Goal: Task Accomplishment & Management: Manage account settings

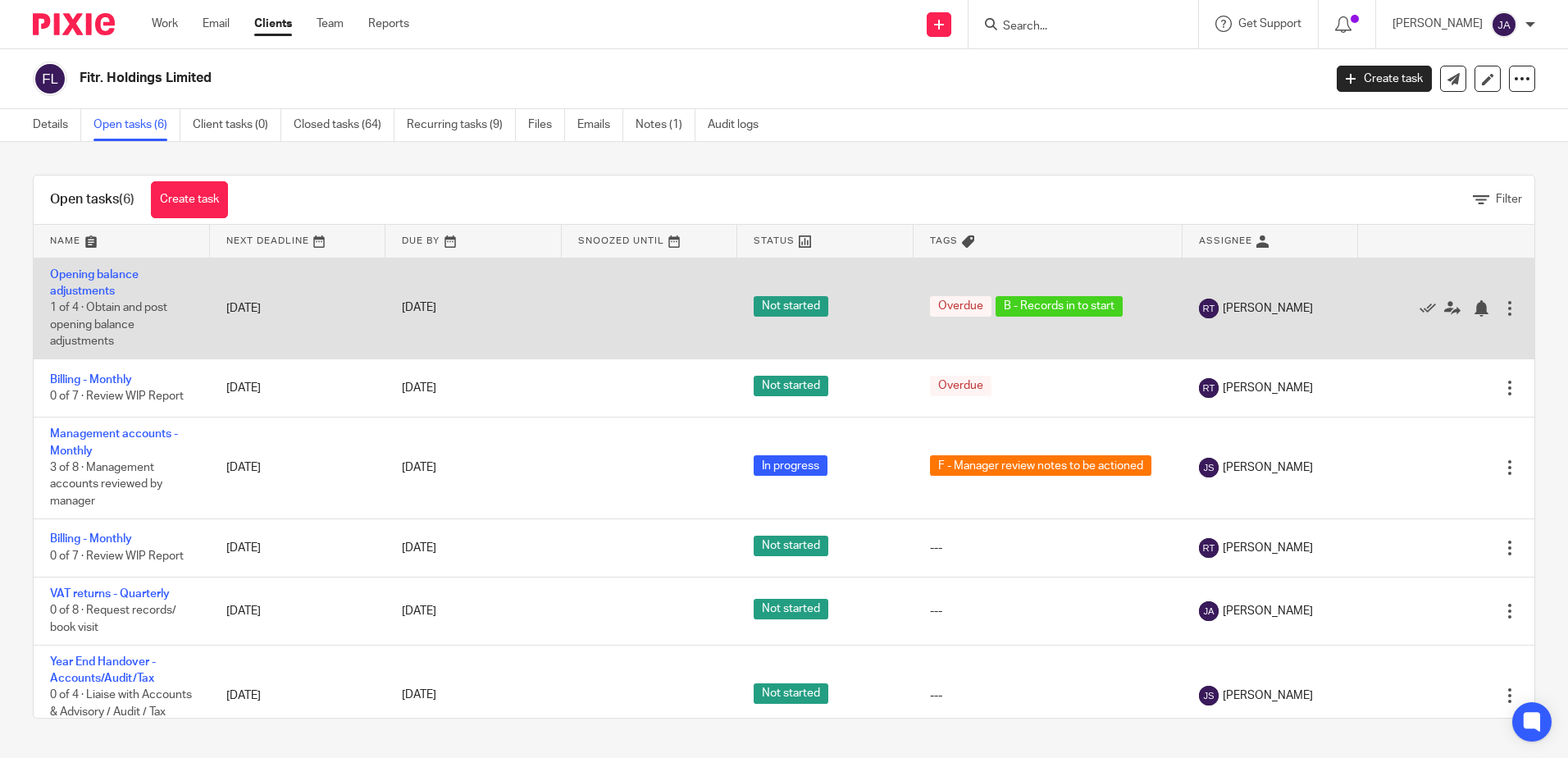
scroll to position [44, 0]
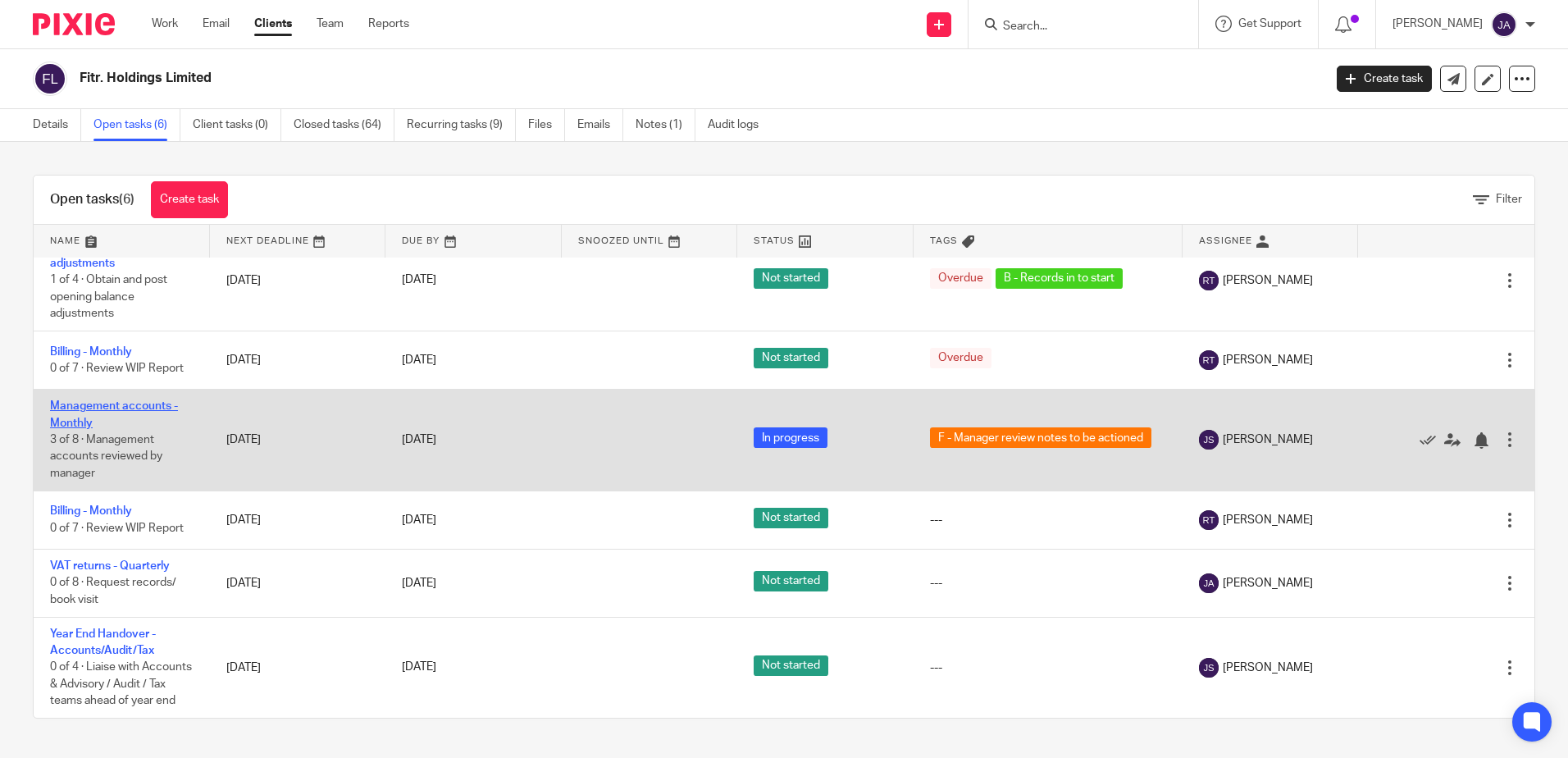
click at [73, 401] on link "Management accounts - Monthly" at bounding box center [114, 414] width 128 height 28
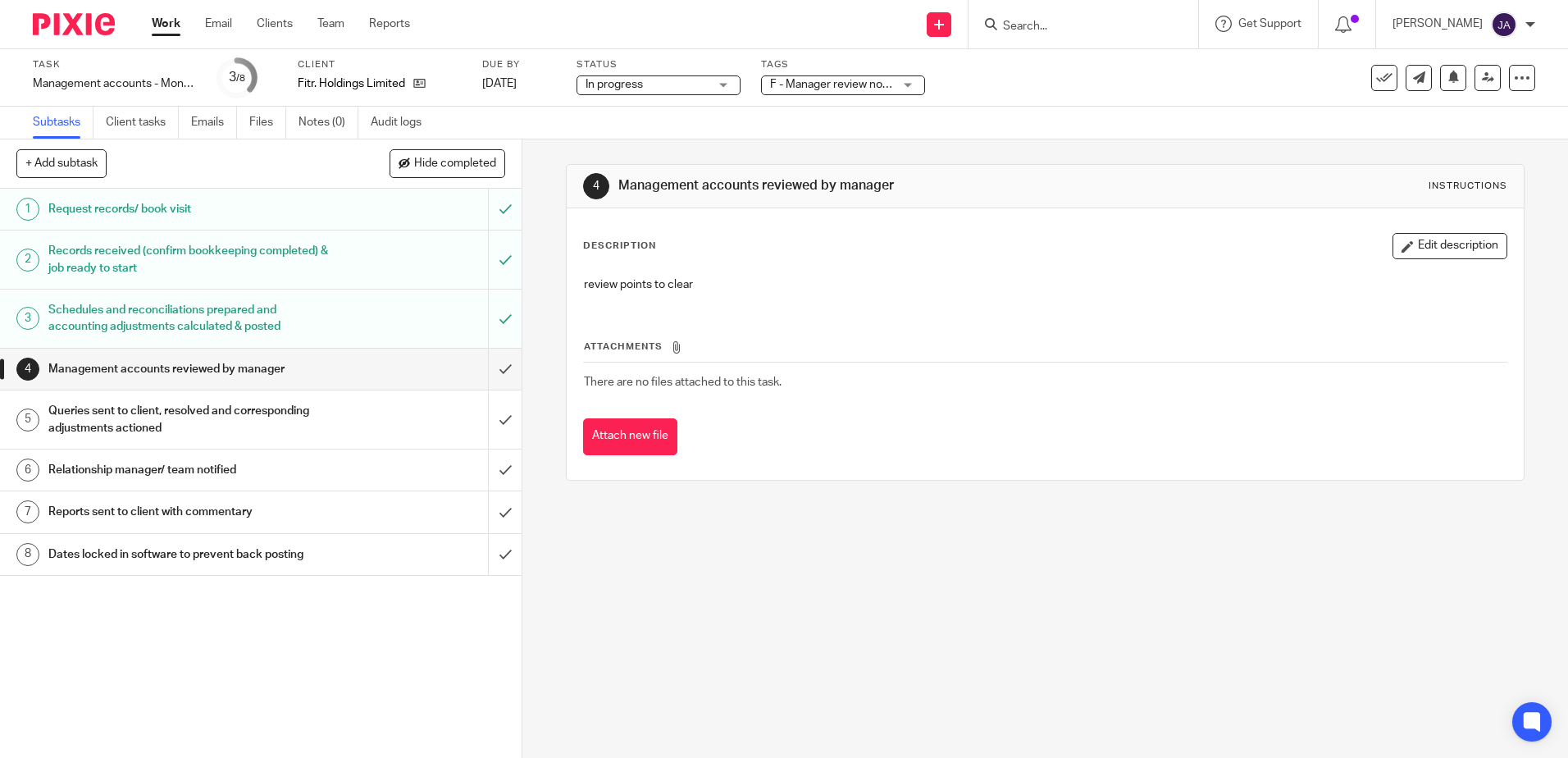
click at [867, 91] on span "F - Manager review notes to be actioned" at bounding box center [832, 84] width 123 height 17
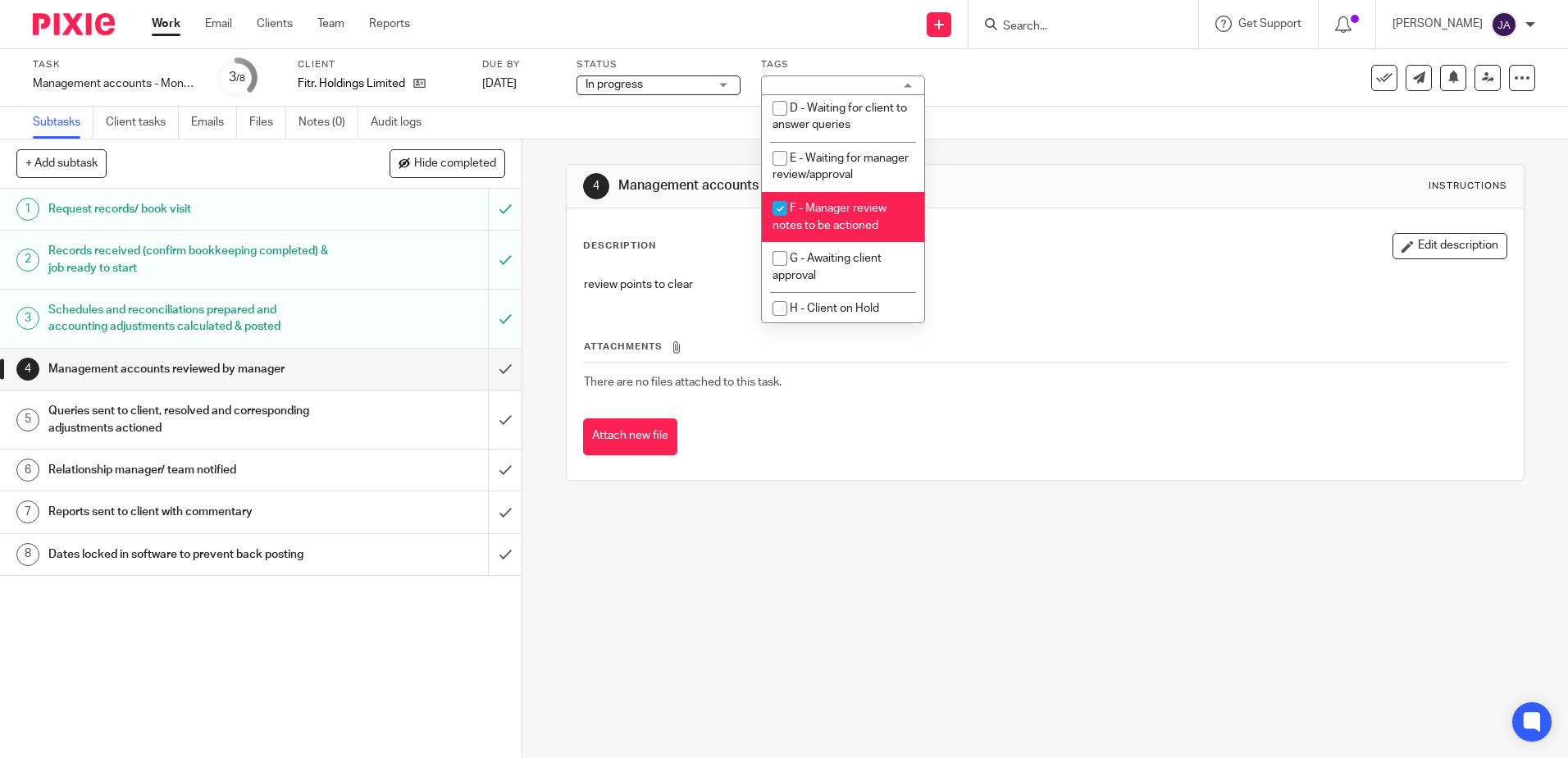
scroll to position [164, 0]
click at [850, 223] on li "F - Manager review notes to be actioned" at bounding box center [842, 214] width 163 height 50
checkbox input "false"
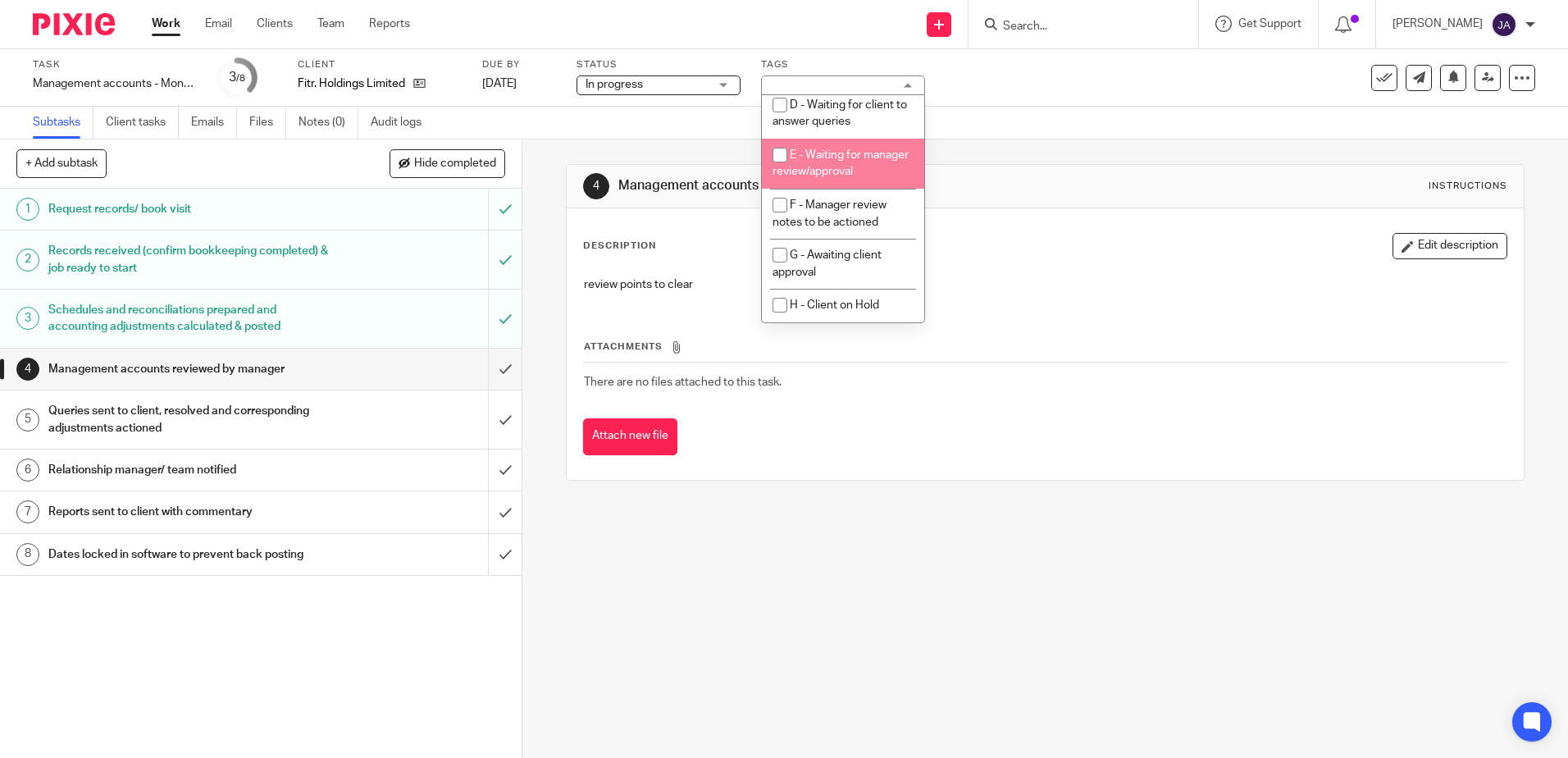
click at [836, 168] on li "E - Waiting for manager review/approval" at bounding box center [842, 163] width 163 height 50
checkbox input "true"
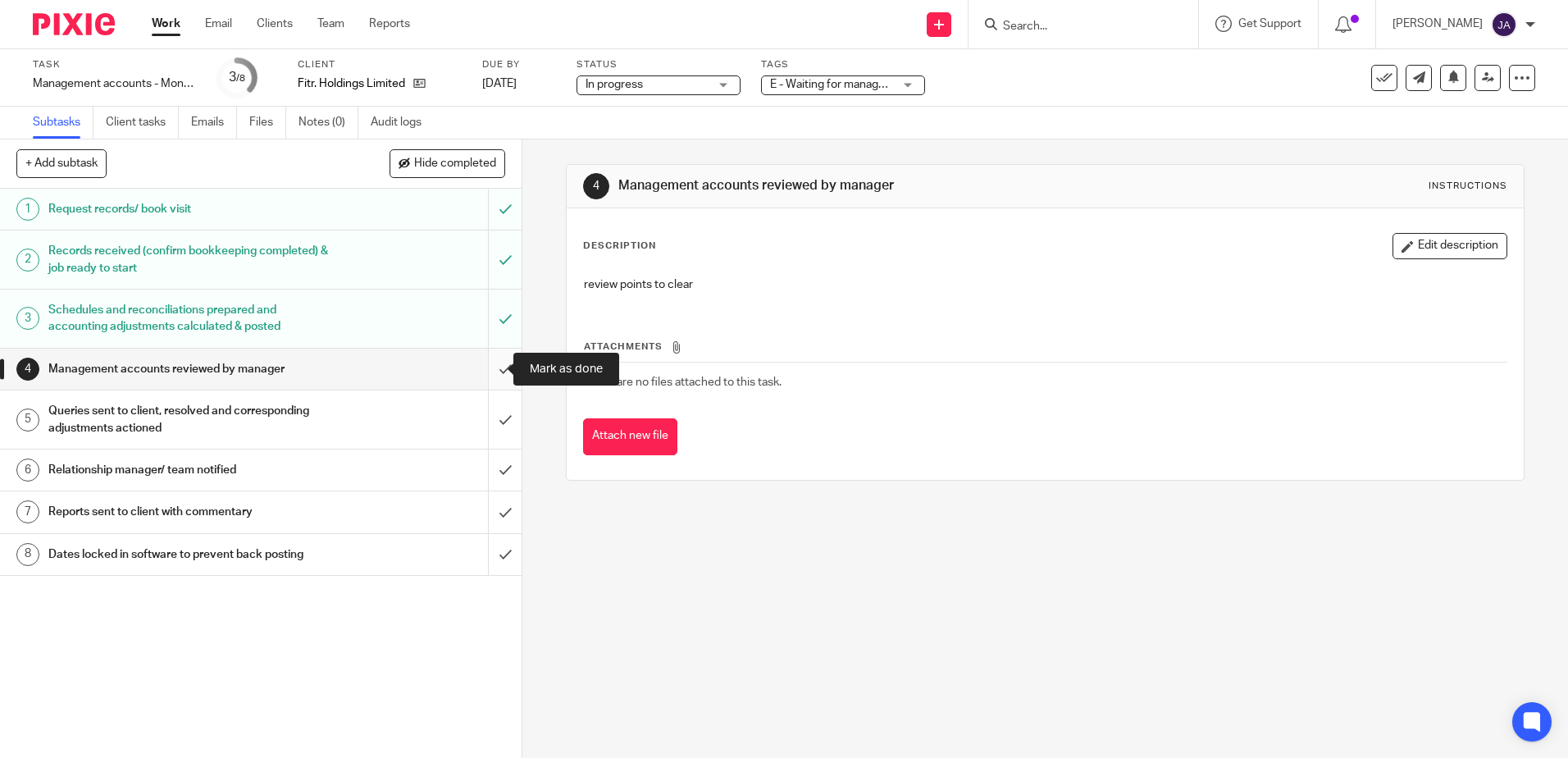
click at [493, 366] on input "submit" at bounding box center [260, 369] width 522 height 41
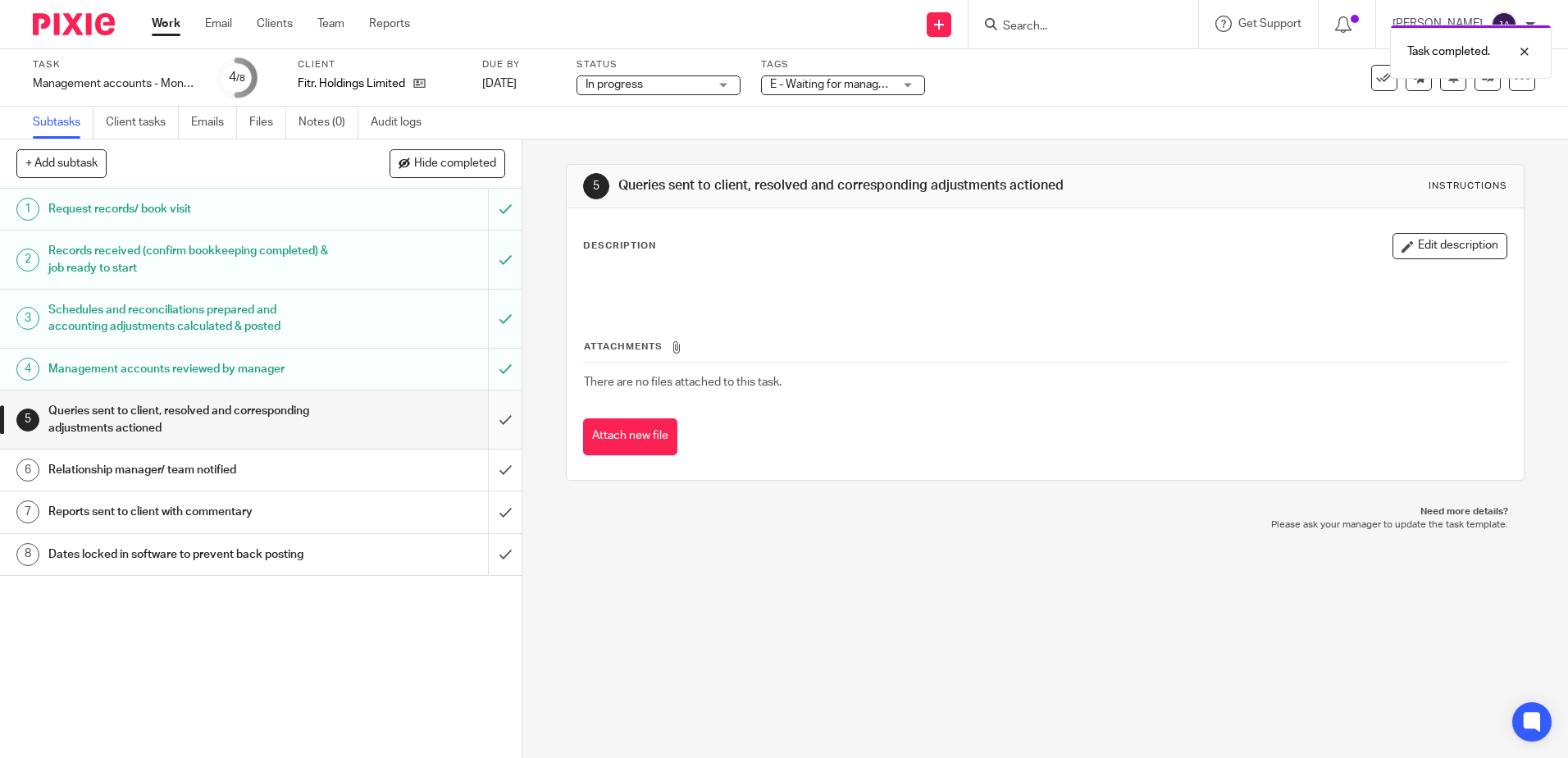
click at [493, 416] on input "submit" at bounding box center [260, 419] width 522 height 58
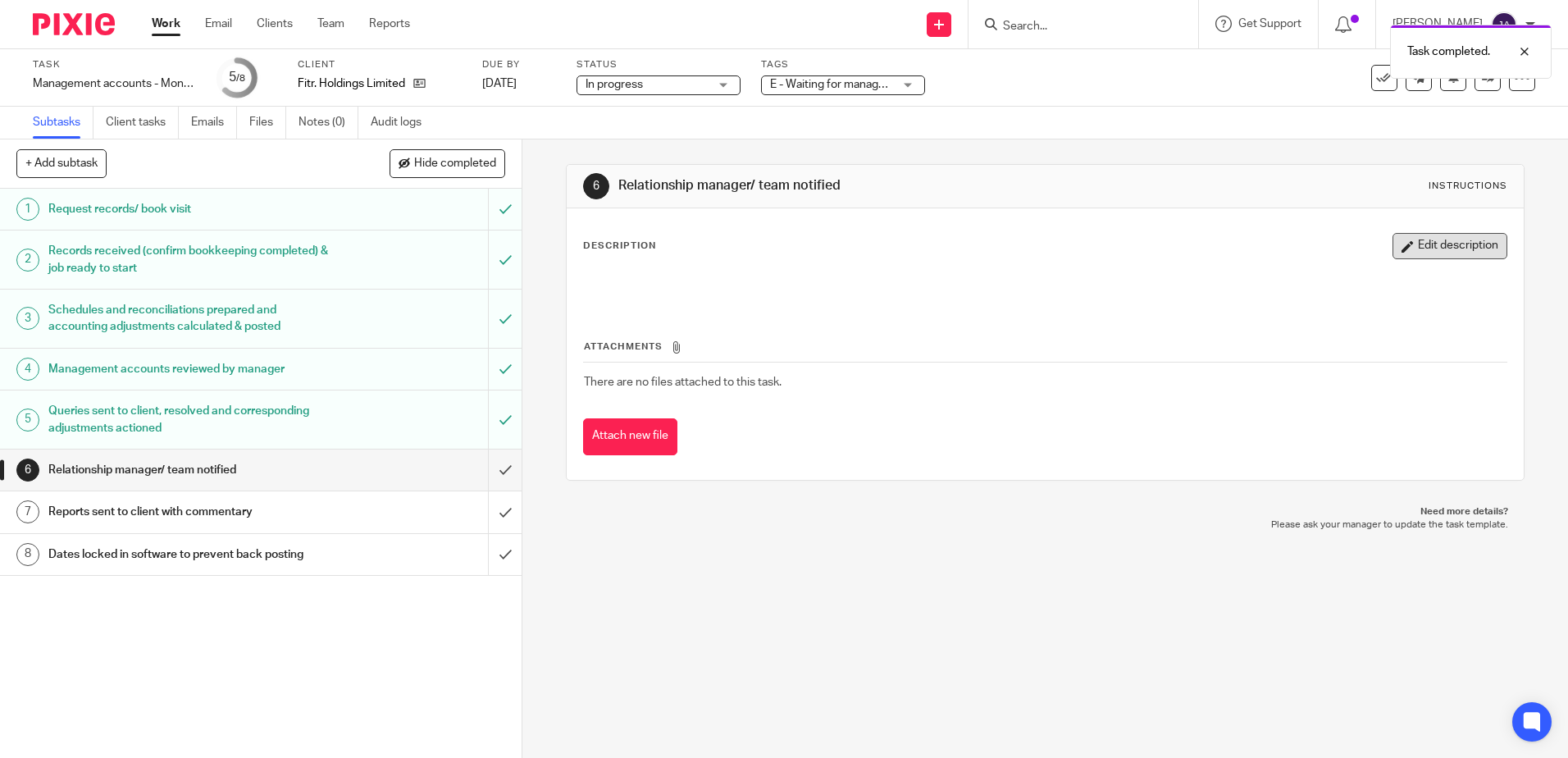
click at [1432, 247] on button "Edit description" at bounding box center [1450, 245] width 115 height 26
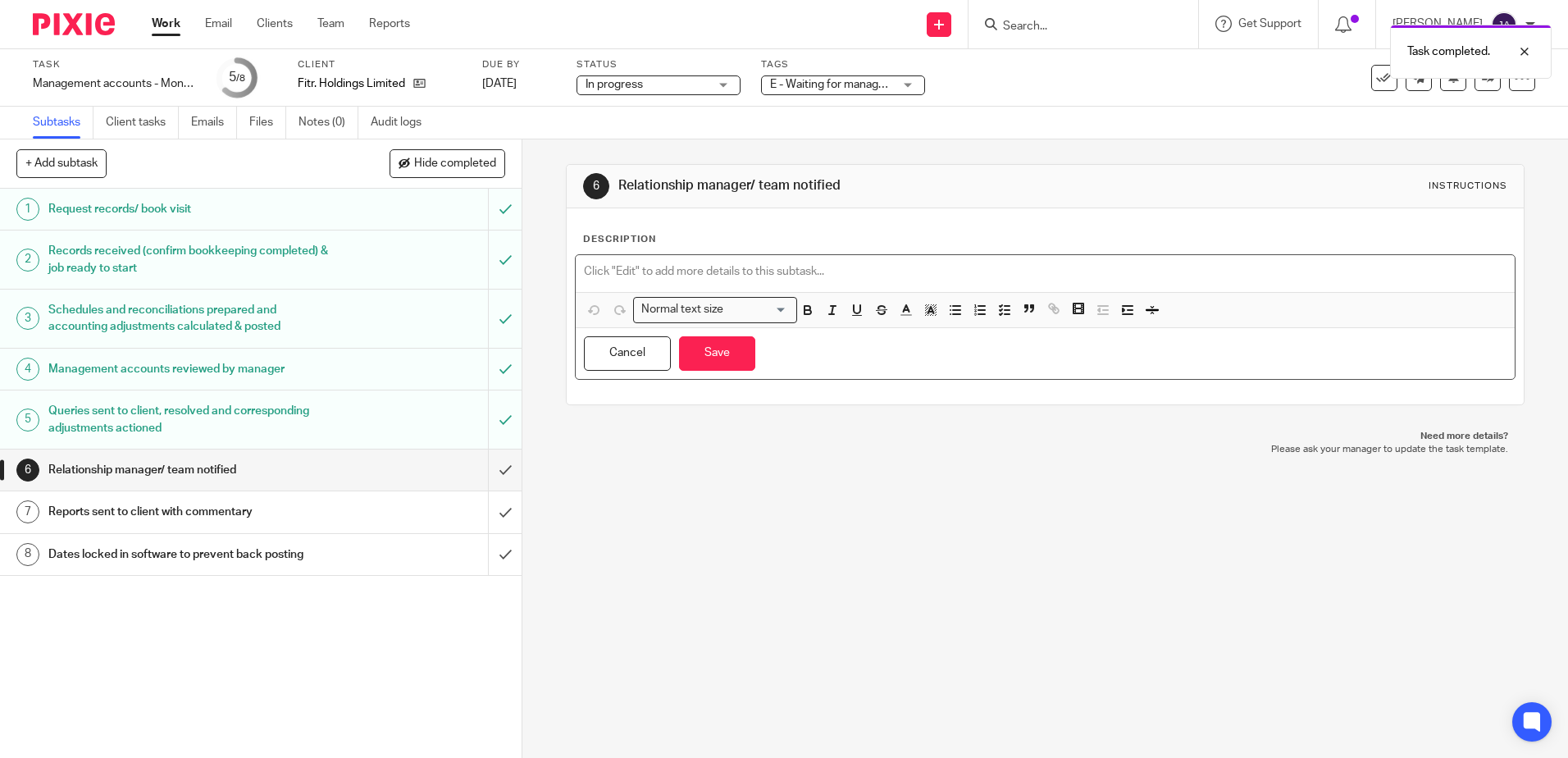
click at [780, 271] on p at bounding box center [1044, 271] width 922 height 16
click at [336, 352] on link "4 Management accounts reviewed by manager" at bounding box center [243, 369] width 488 height 41
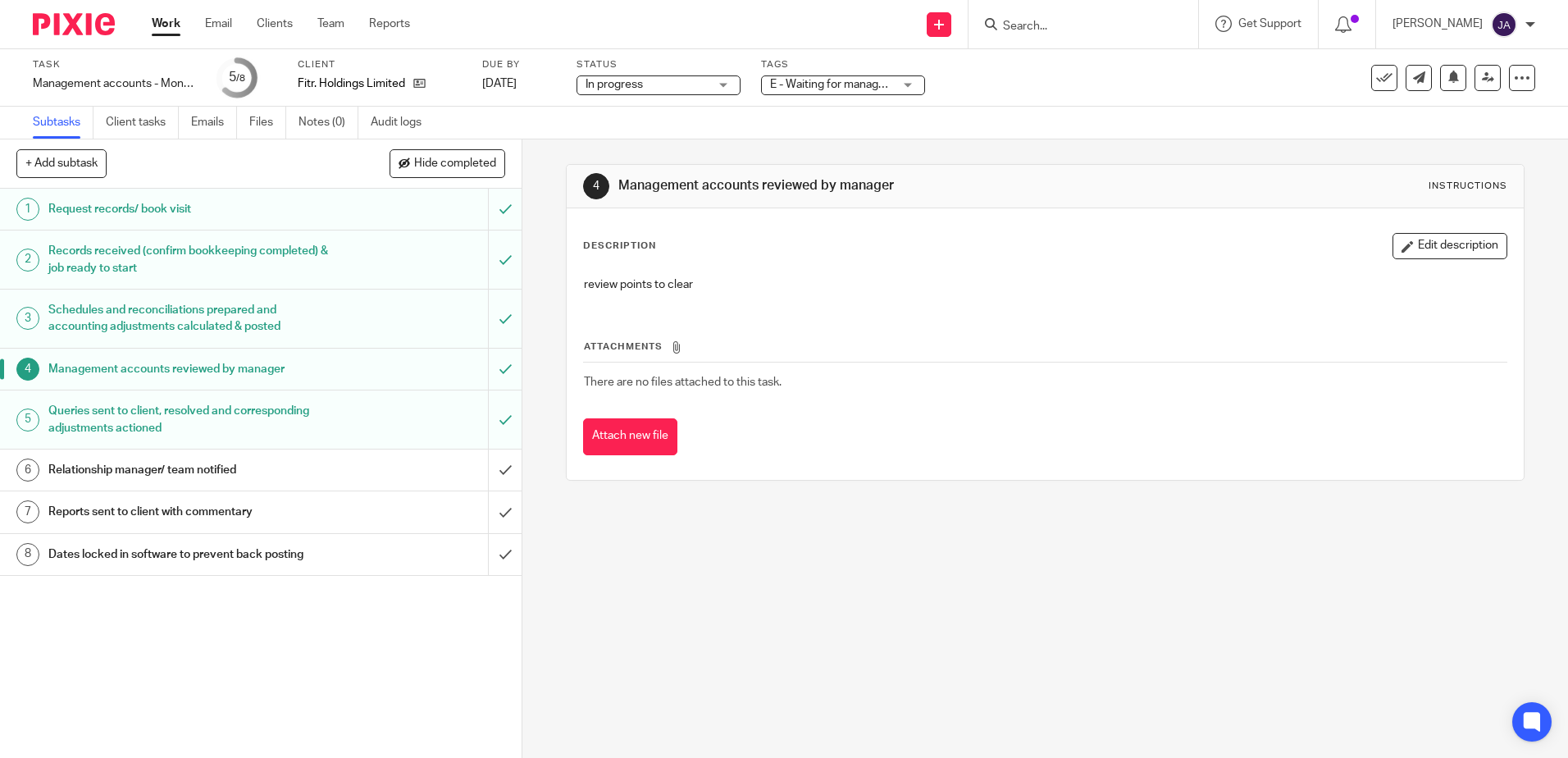
click at [1411, 264] on div "Description Edit description review points to clear" at bounding box center [1044, 269] width 923 height 73
click at [1410, 244] on button "Edit description" at bounding box center [1450, 245] width 115 height 26
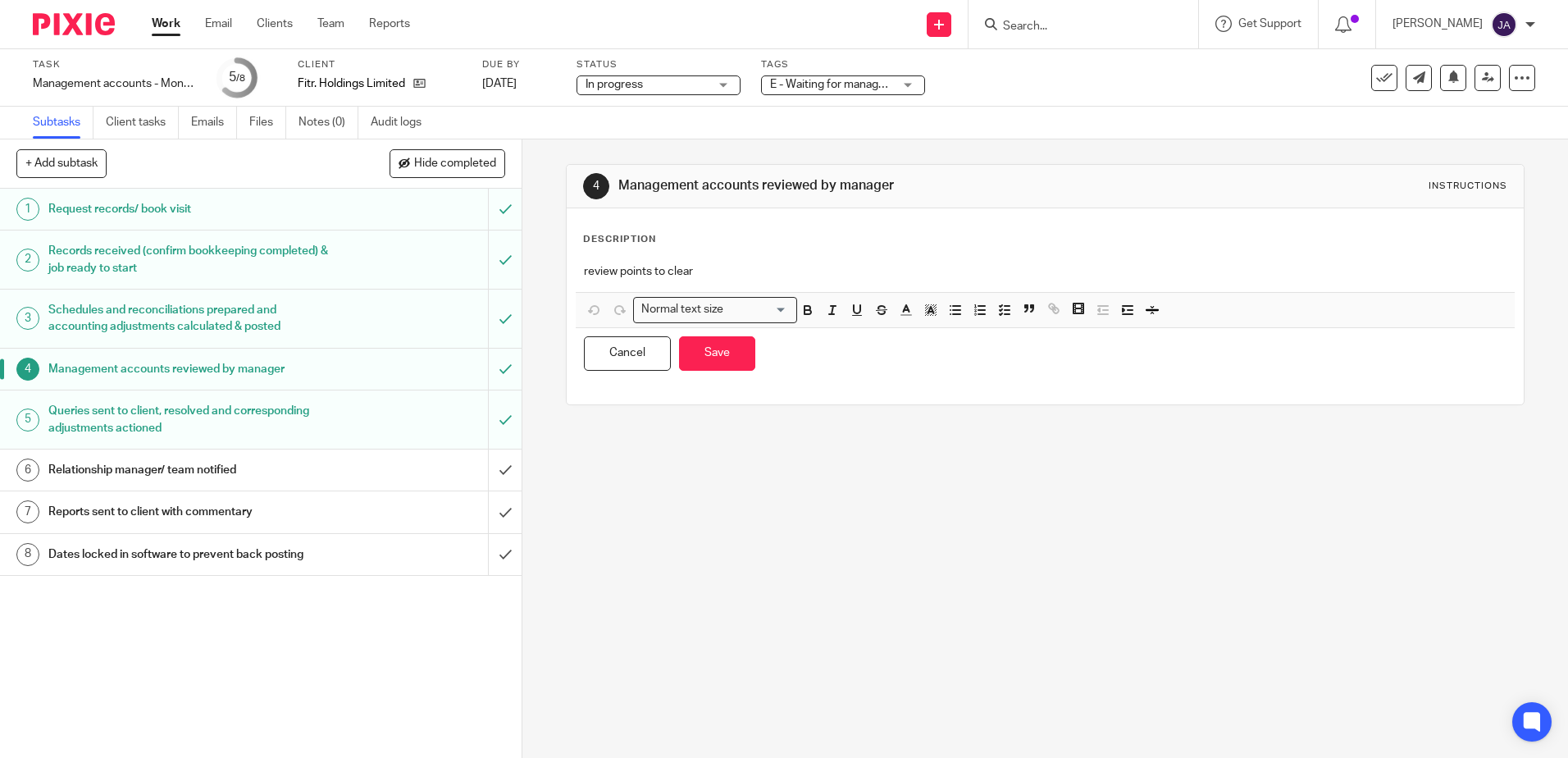
click at [1046, 251] on div "Description review points to clear Normal text size Loading... Remove Edit Inse…" at bounding box center [1044, 305] width 923 height 146
click at [729, 279] on p "review points to clear" at bounding box center [1044, 271] width 922 height 16
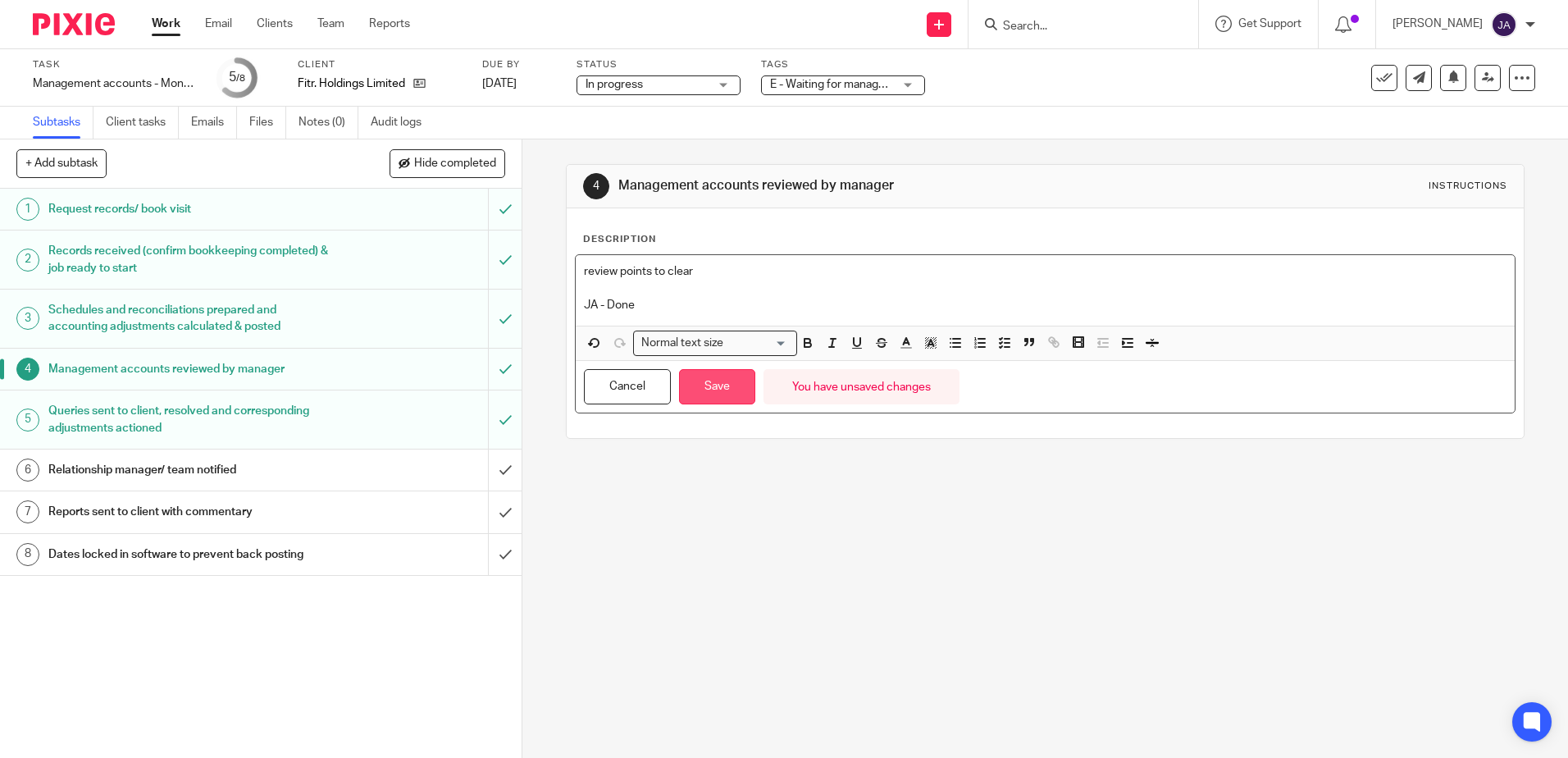
click at [714, 383] on button "Save" at bounding box center [717, 386] width 76 height 35
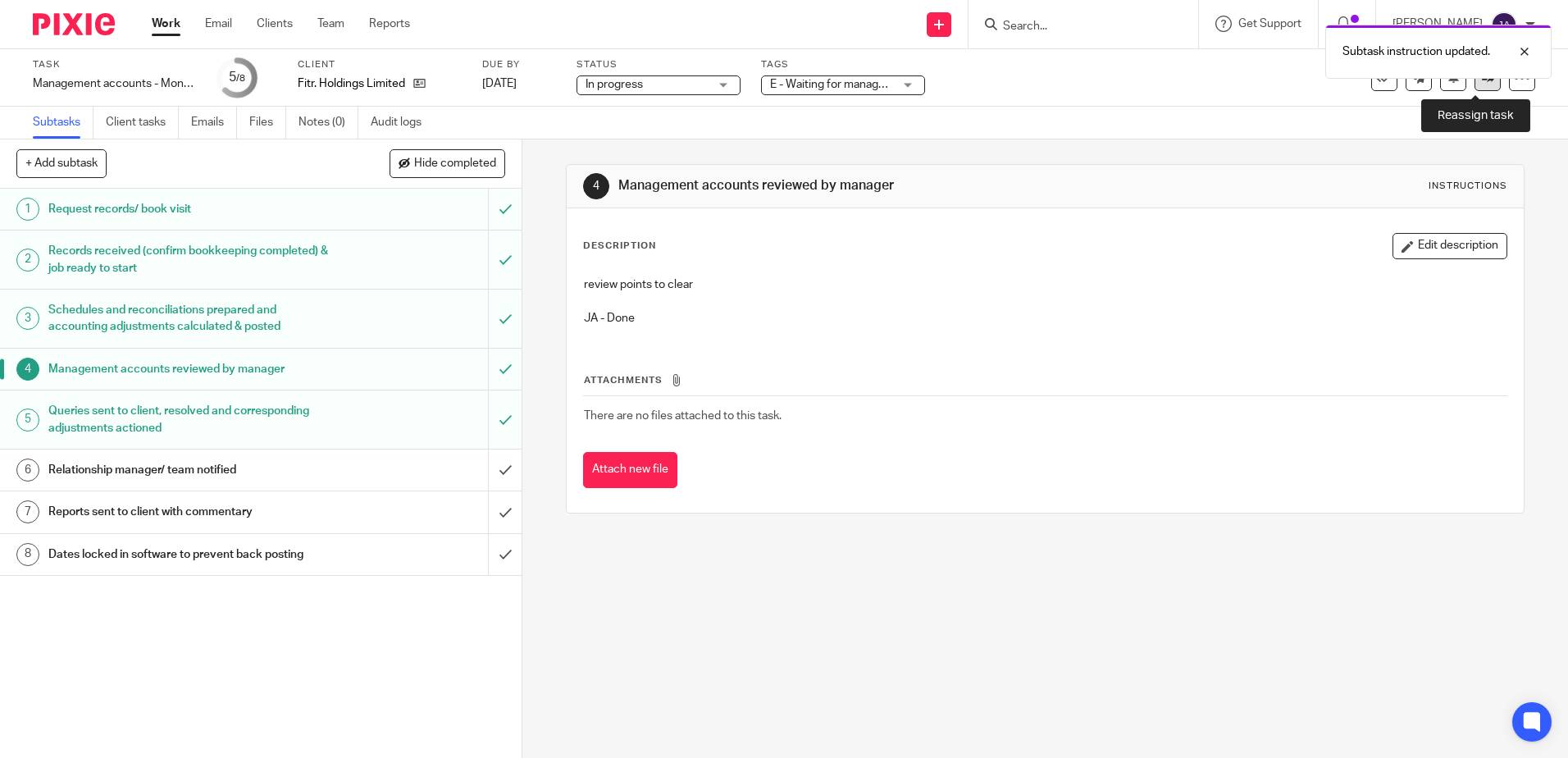
click at [1475, 84] on link at bounding box center [1487, 77] width 26 height 26
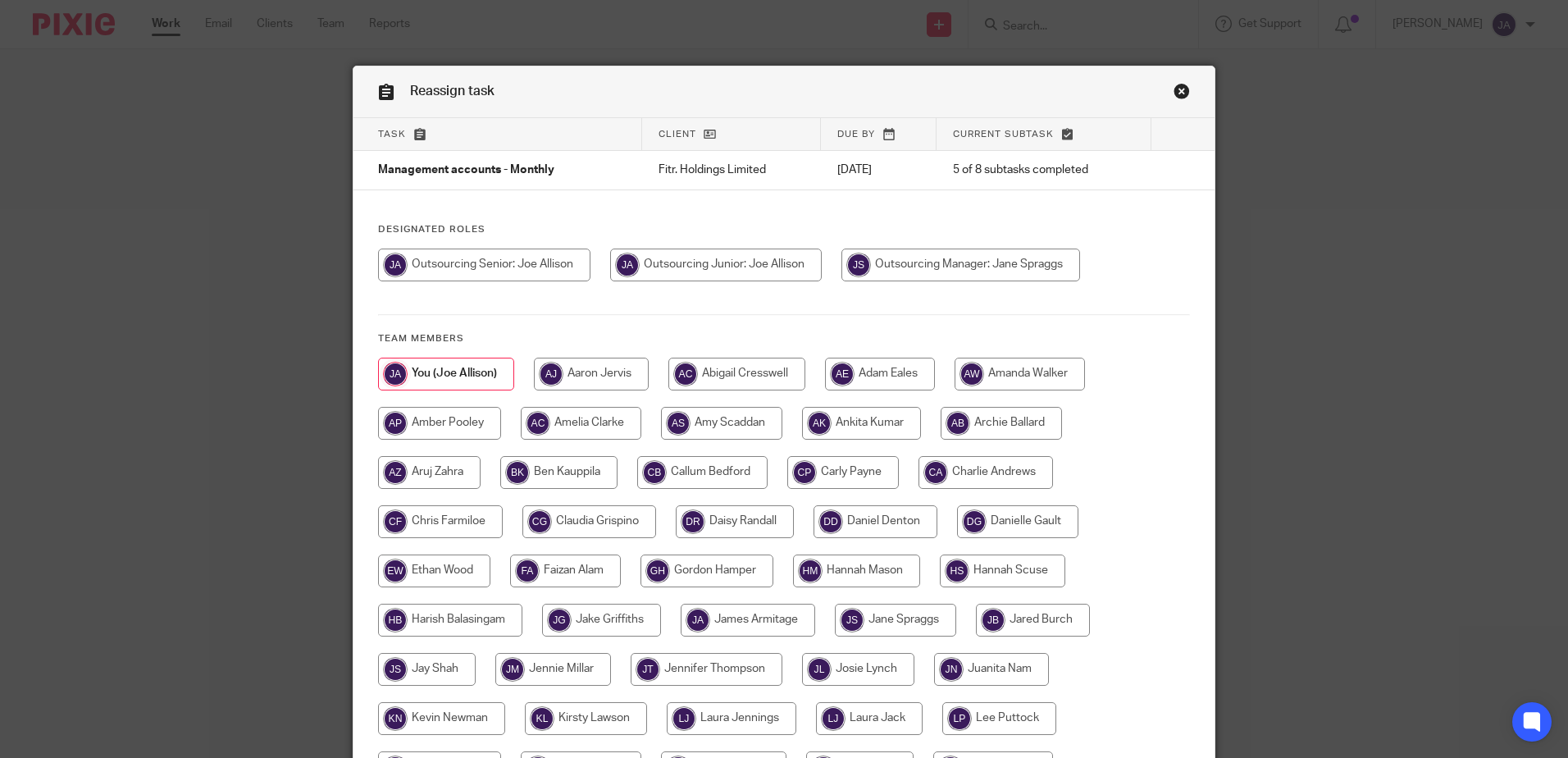
click at [909, 251] on input "radio" at bounding box center [961, 265] width 239 height 33
radio input "true"
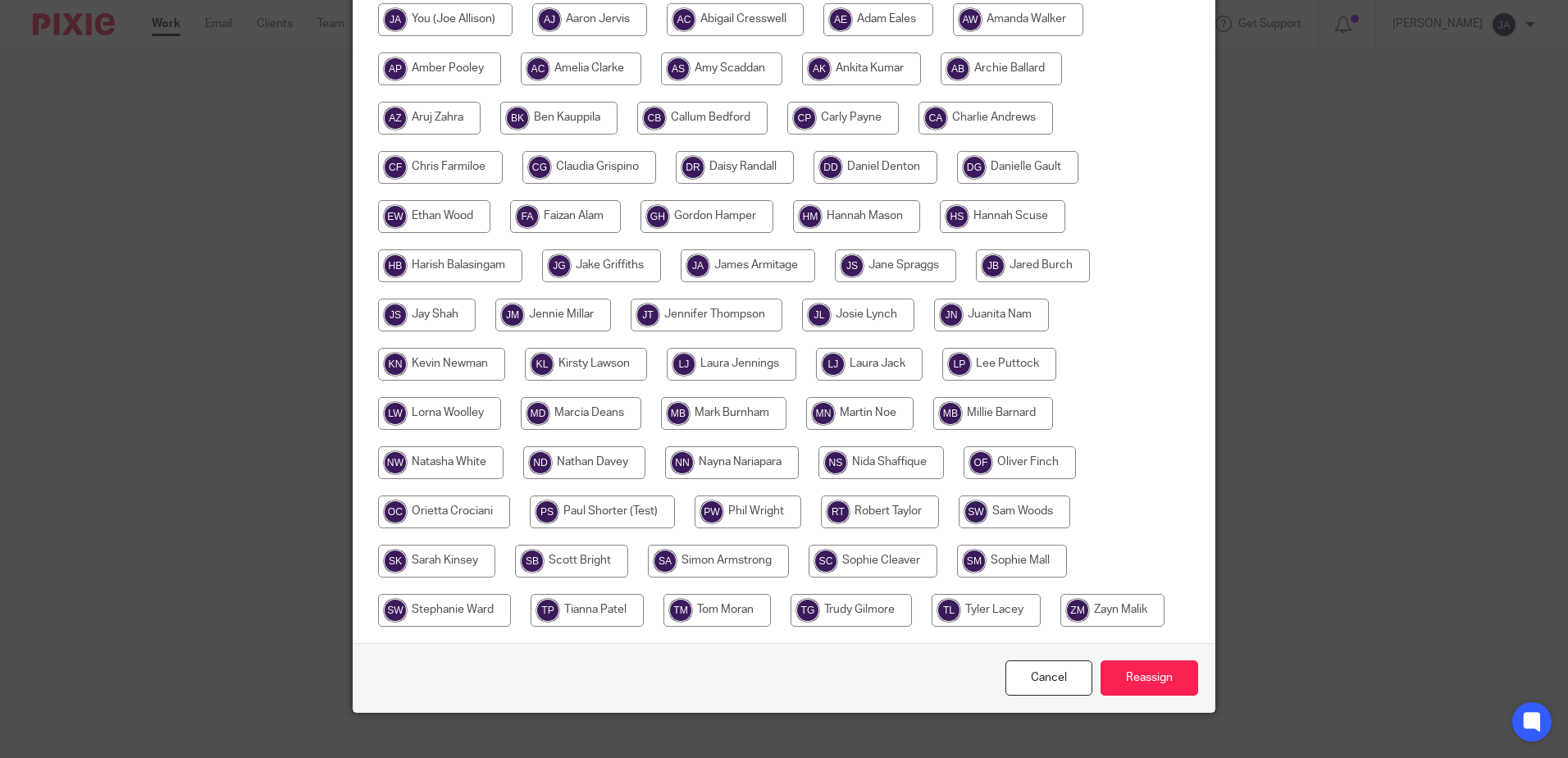
scroll to position [375, 0]
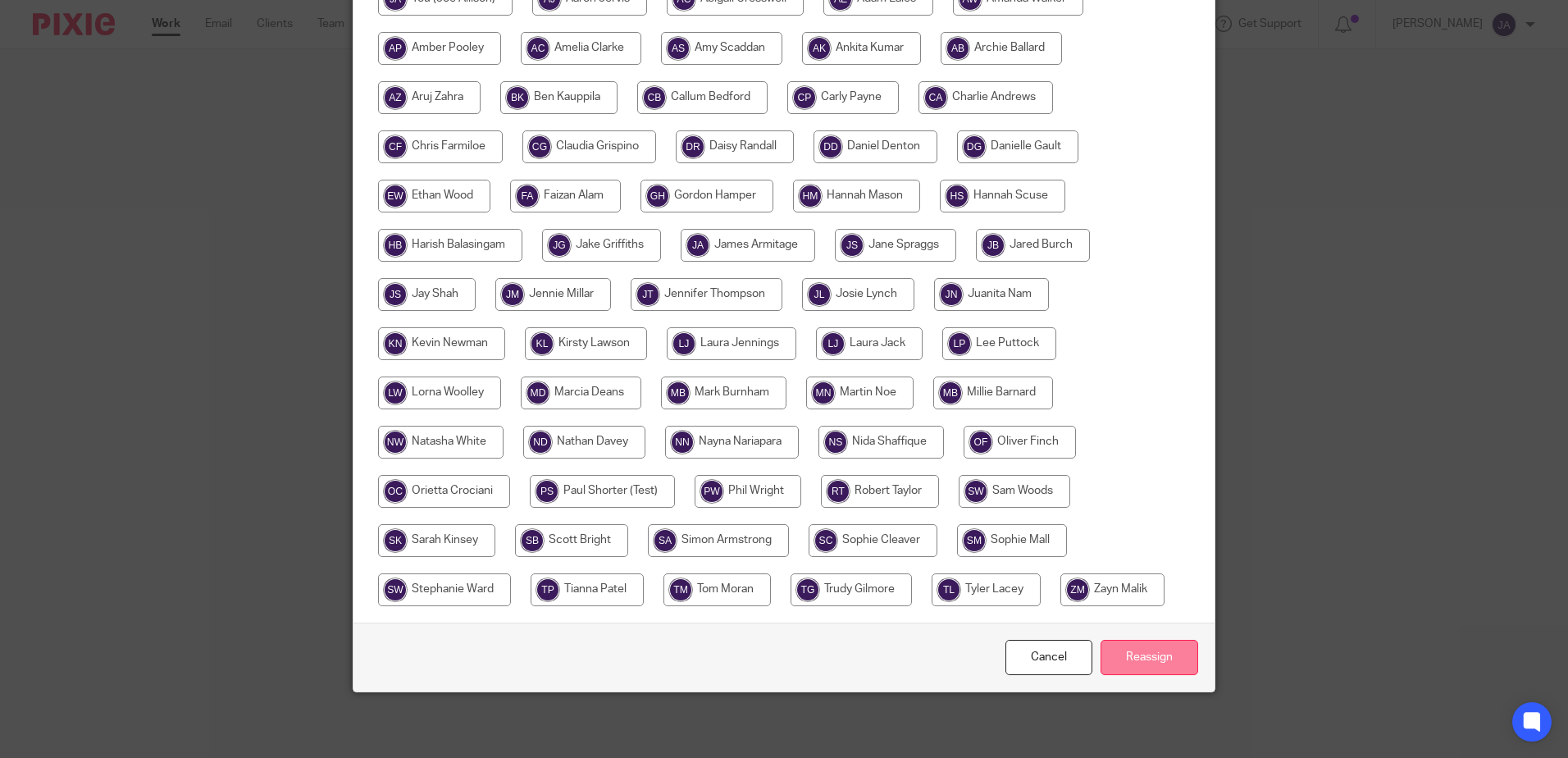
click at [1145, 658] on input "Reassign" at bounding box center [1150, 657] width 98 height 35
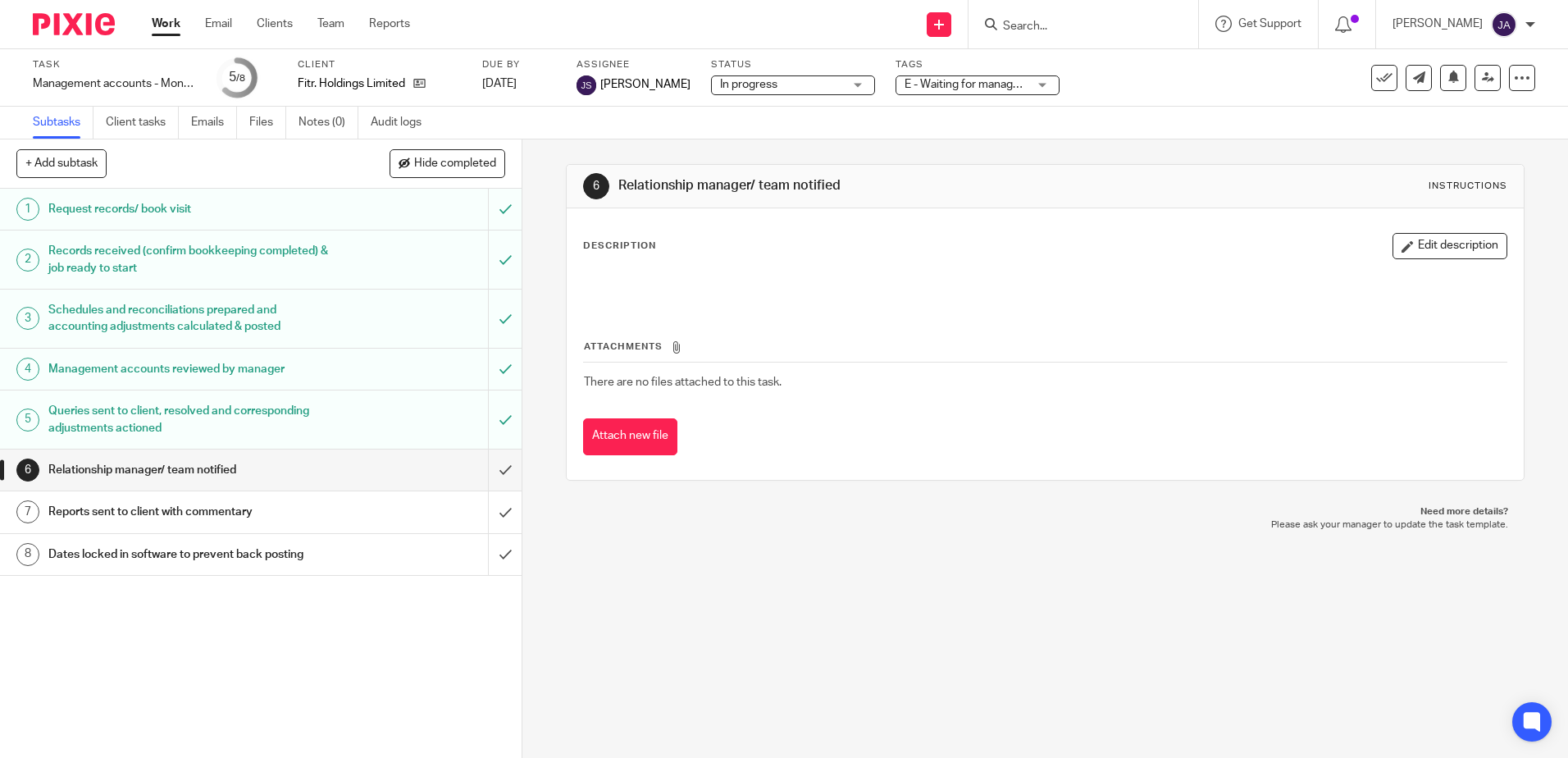
drag, startPoint x: 651, startPoint y: 587, endPoint x: 718, endPoint y: 695, distance: 127.1
click at [657, 596] on div "6 Relationship manager/ team notified Instructions Description Edit description…" at bounding box center [1045, 448] width 1046 height 619
click at [189, 373] on h1 "Management accounts reviewed by manager" at bounding box center [189, 368] width 282 height 24
